Goal: Task Accomplishment & Management: Manage account settings

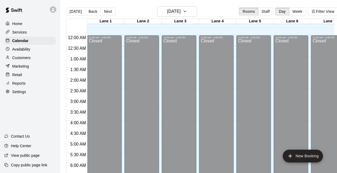
scroll to position [316, 0]
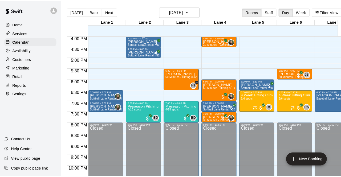
scroll to position [325, 0]
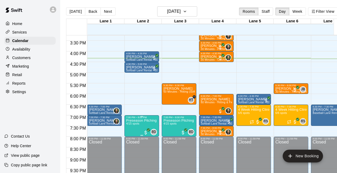
click at [138, 121] on p "Preseason Pitching Clinic (Softball)" at bounding box center [141, 121] width 31 height 0
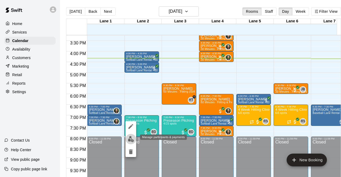
click at [131, 136] on img "edit" at bounding box center [131, 139] width 6 height 6
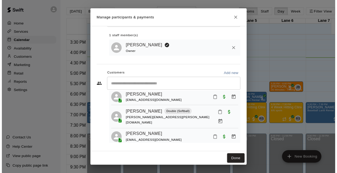
scroll to position [27, 0]
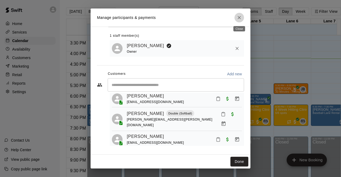
click at [237, 18] on icon "Close" at bounding box center [239, 17] width 5 height 5
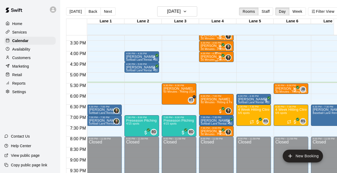
click at [211, 57] on p "[PERSON_NAME]" at bounding box center [215, 57] width 29 height 0
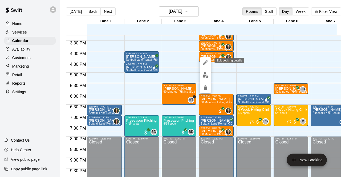
click at [205, 61] on icon "edit" at bounding box center [205, 62] width 6 height 6
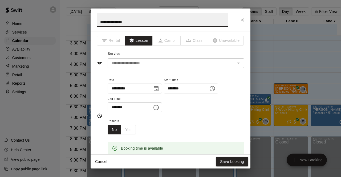
click at [159, 89] on icon "Choose date, selected date is Aug 18, 2025" at bounding box center [156, 89] width 6 height 6
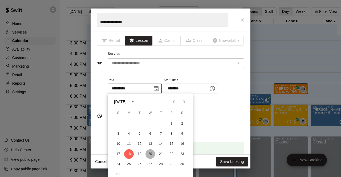
click at [151, 154] on button "20" at bounding box center [151, 155] width 10 height 10
type input "**********"
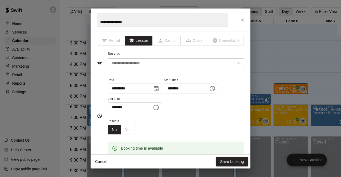
click at [182, 88] on input "********" at bounding box center [184, 89] width 41 height 10
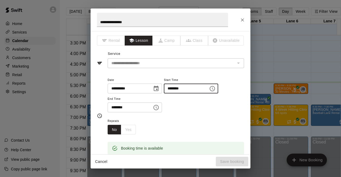
type input "********"
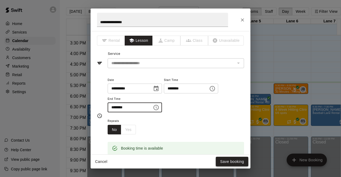
type input "********"
click at [238, 164] on button "Save booking" at bounding box center [232, 162] width 33 height 10
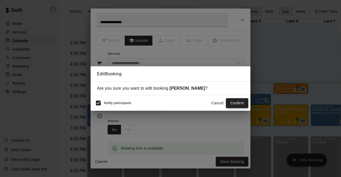
click at [236, 103] on button "Confirm" at bounding box center [237, 103] width 22 height 10
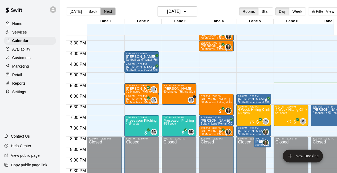
click at [110, 11] on button "Next" at bounding box center [107, 11] width 15 height 8
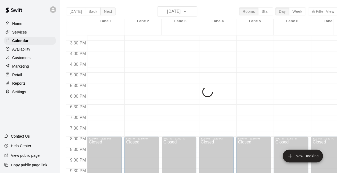
click at [110, 11] on div "[DATE] Back [DATE][DATE] Rooms Staff Day Week [GEOGRAPHIC_DATA] 1 [GEOGRAPHIC_D…" at bounding box center [202, 92] width 272 height 173
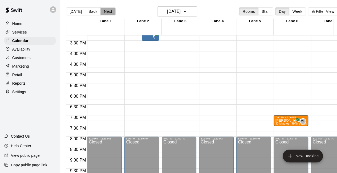
click at [110, 11] on button "Next" at bounding box center [107, 11] width 15 height 8
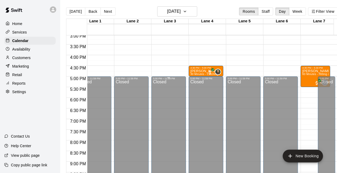
scroll to position [0, 11]
click at [76, 11] on button "[DATE]" at bounding box center [75, 11] width 19 height 8
